Goal: Information Seeking & Learning: Learn about a topic

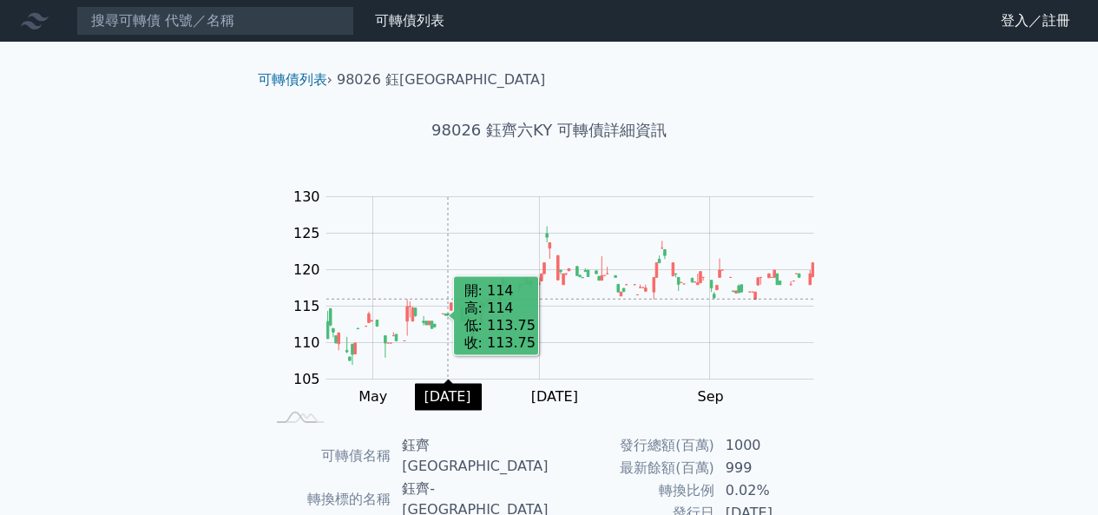
scroll to position [288, 0]
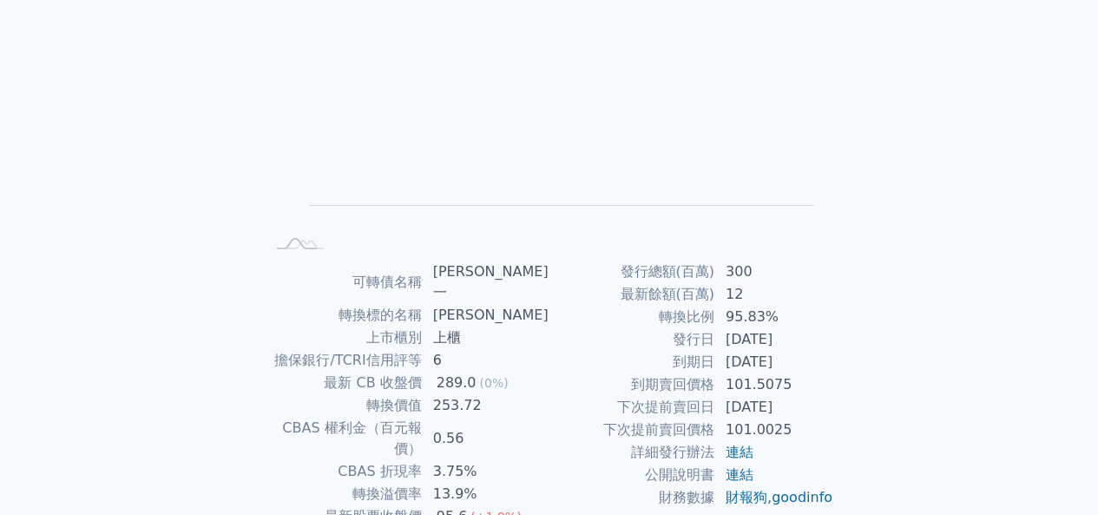
scroll to position [260, 0]
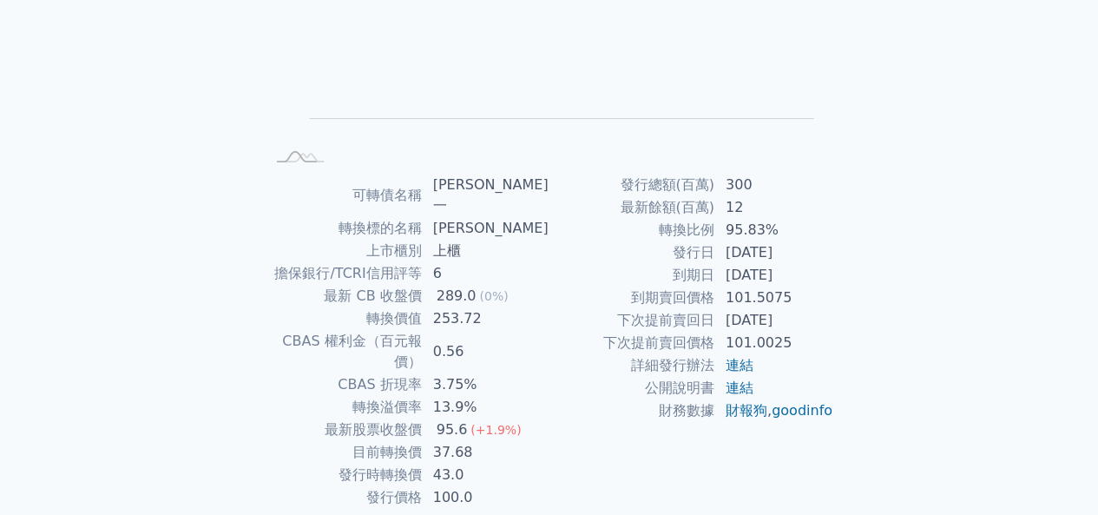
click at [952, 247] on div "可轉債列表 財務數據 可轉債列表 財務數據 登入／註冊 登入／註冊 可轉債列表 › 74021 [PERSON_NAME]一 74021 [PERSON_NA…" at bounding box center [549, 163] width 1098 height 846
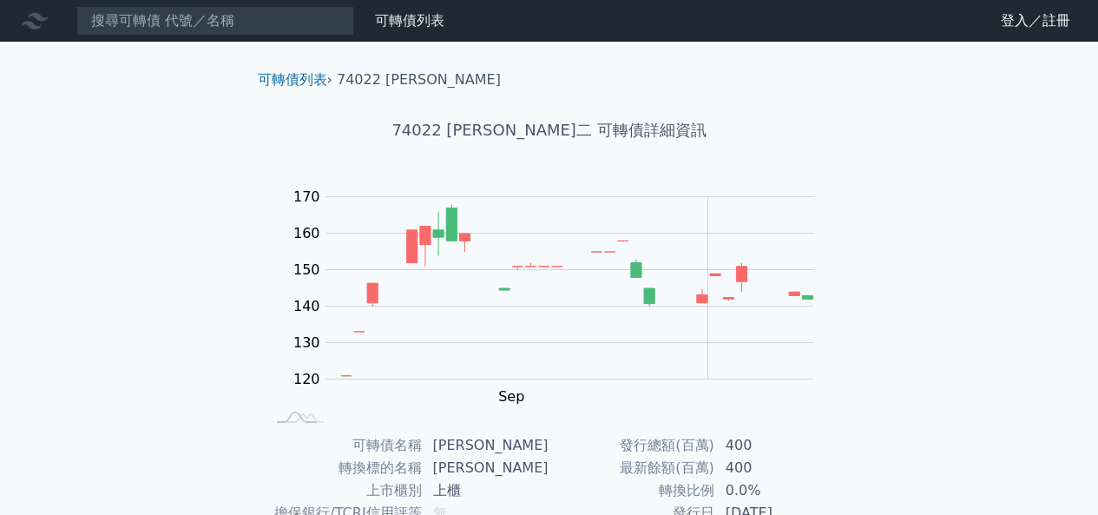
scroll to position [174, 0]
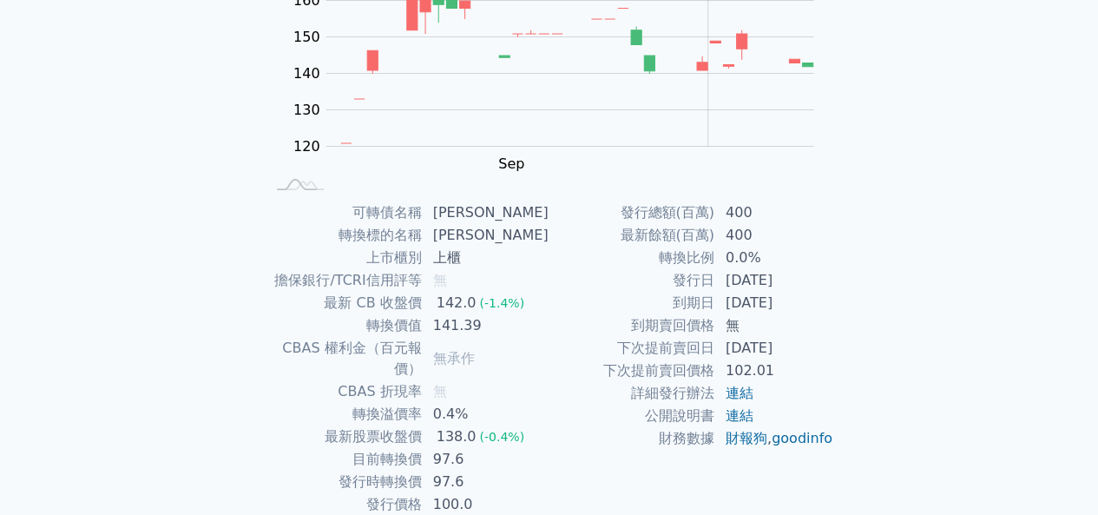
scroll to position [260, 0]
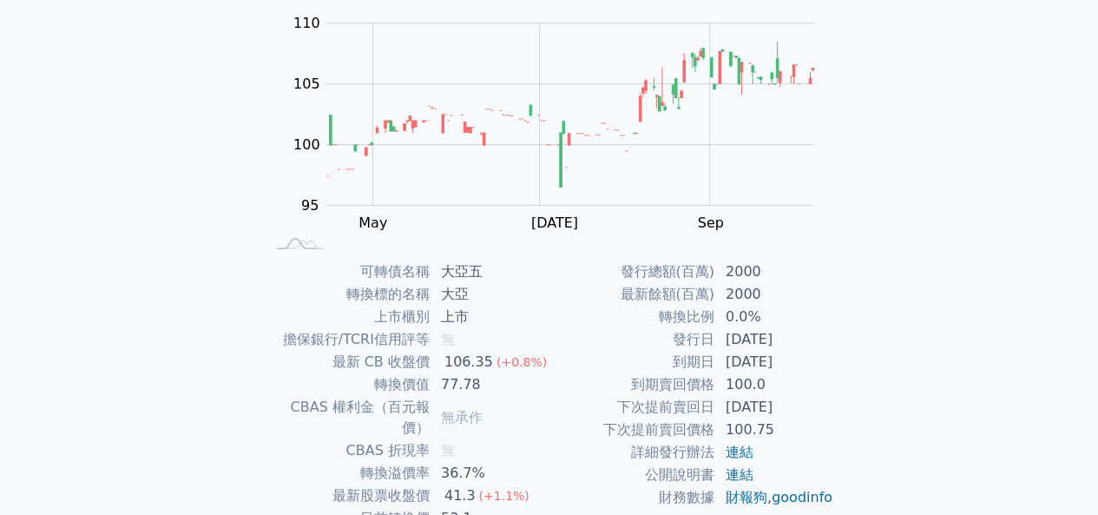
scroll to position [260, 0]
